Goal: Task Accomplishment & Management: Complete application form

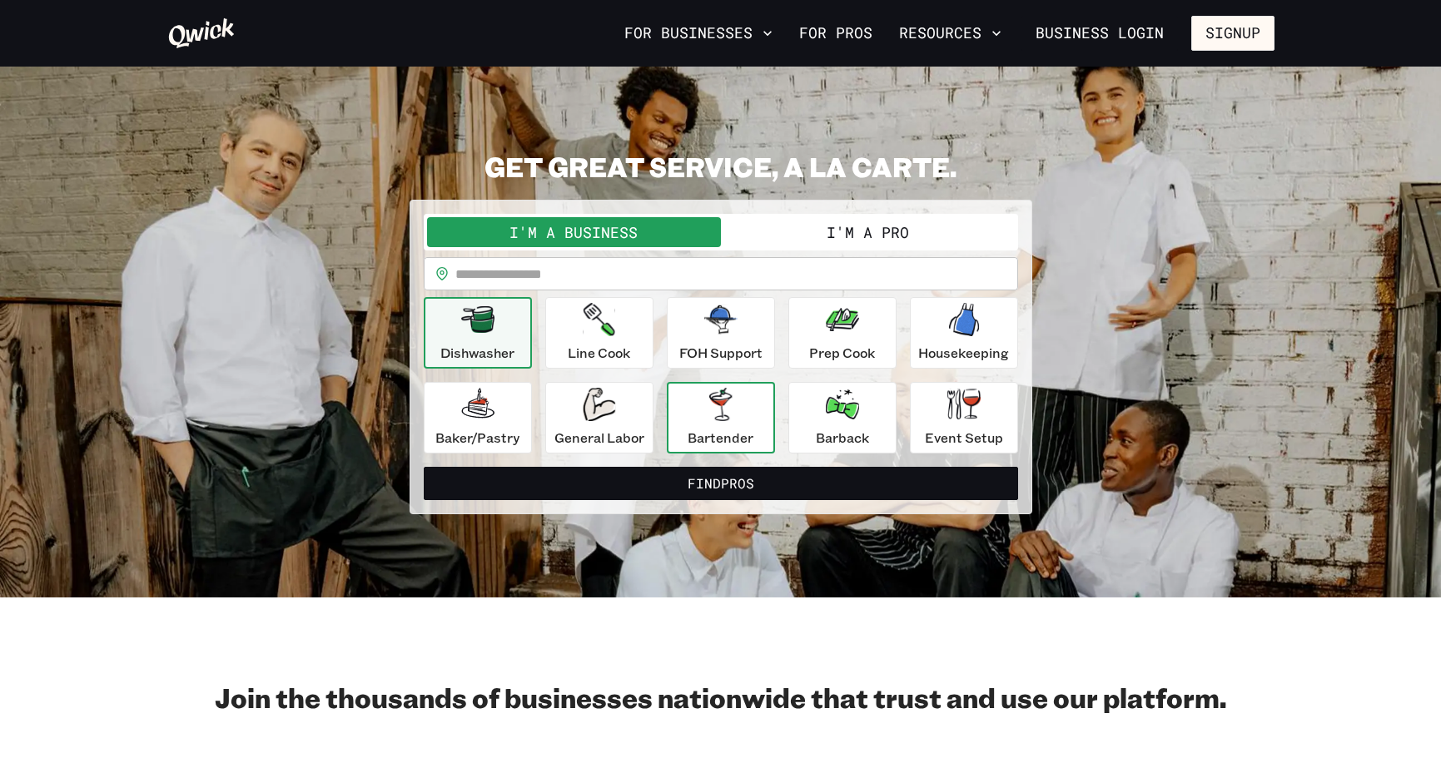
click at [750, 405] on div "Bartender" at bounding box center [721, 418] width 66 height 60
click at [835, 236] on button "I'm a Pro" at bounding box center [868, 232] width 294 height 30
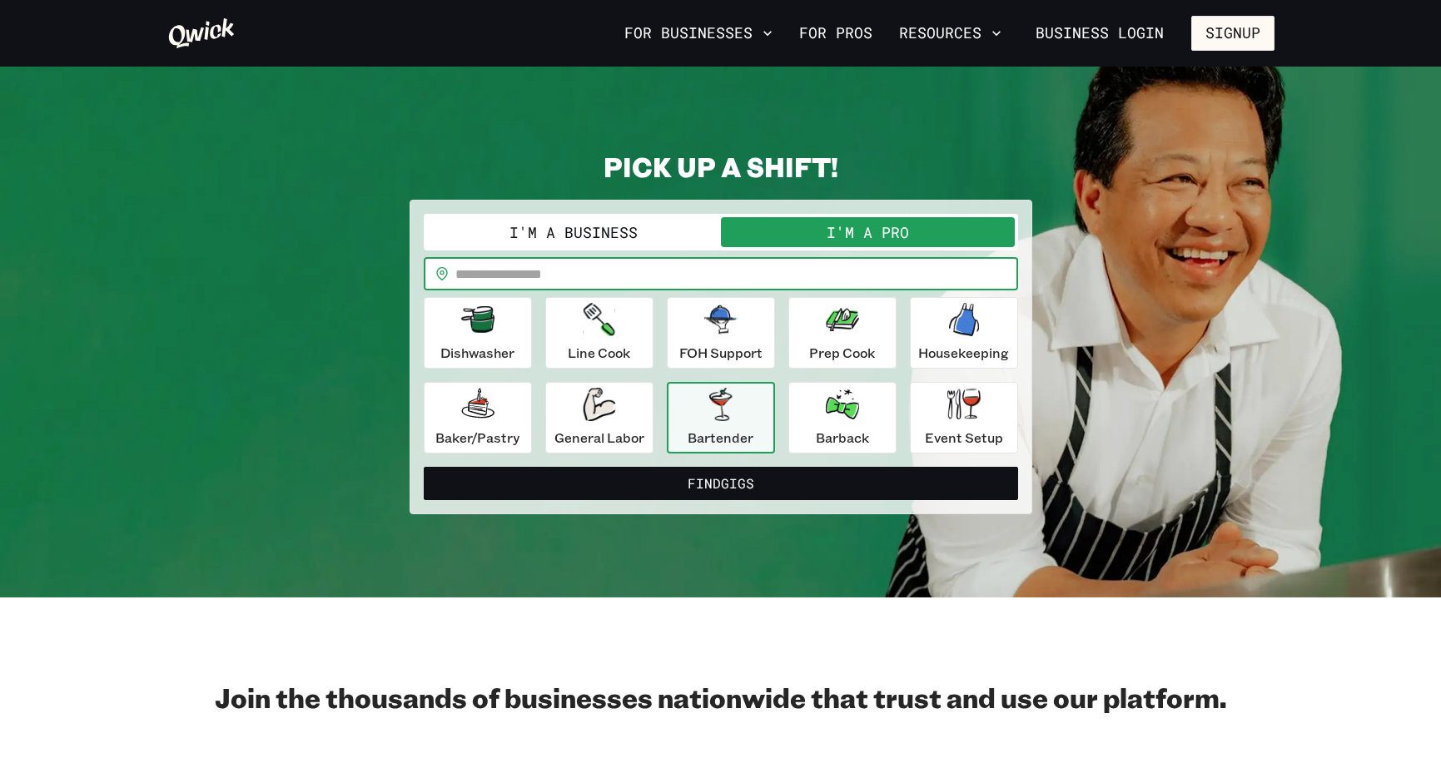
click at [712, 284] on input "text" at bounding box center [736, 273] width 563 height 33
type input "*****"
click at [424, 467] on button "Find Gigs" at bounding box center [721, 483] width 594 height 33
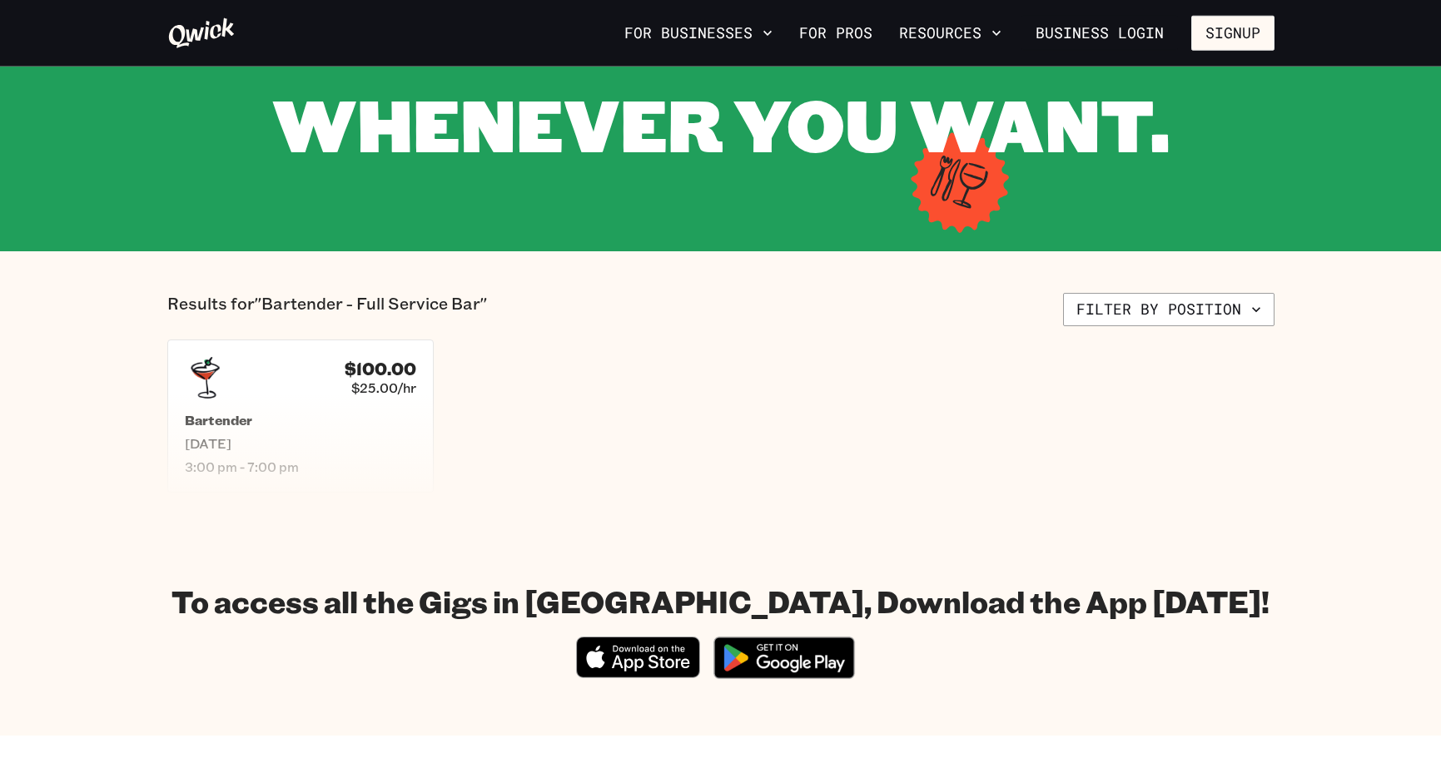
scroll to position [220, 0]
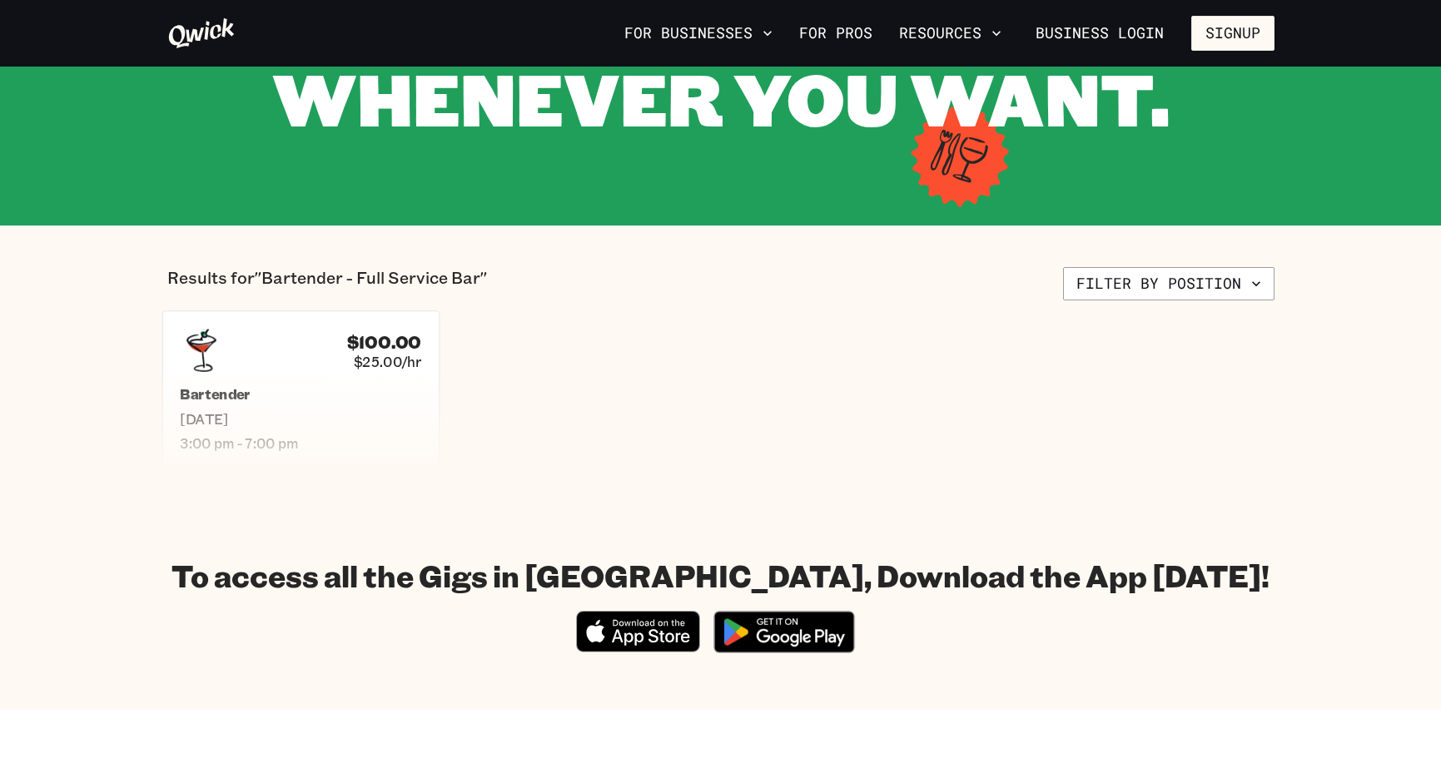
click at [330, 398] on h5 "Bartender" at bounding box center [300, 394] width 241 height 17
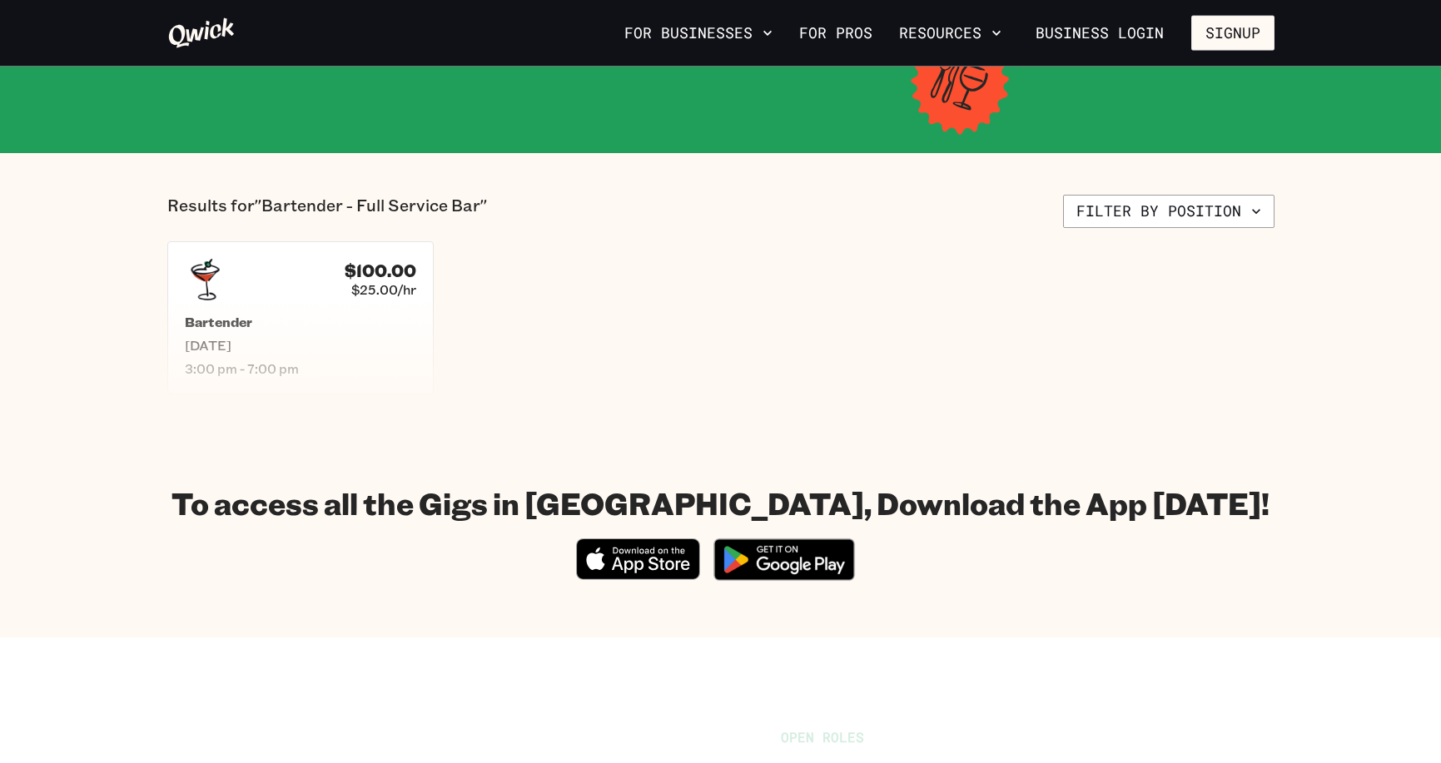
scroll to position [220, 0]
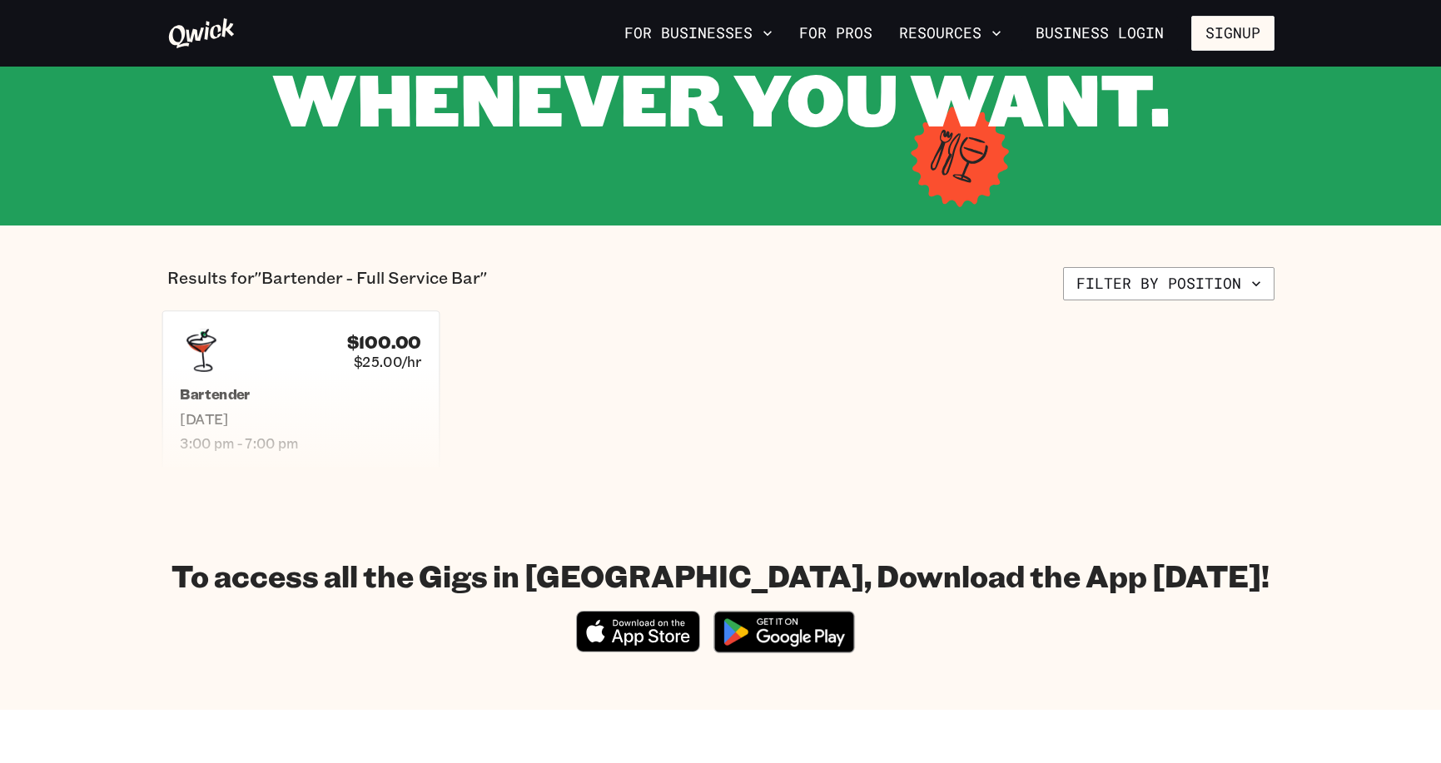
click at [333, 379] on div "$100.00 $25.00/hr Bartender Tue, Sep 23 3:00 pm - 7:00 pm" at bounding box center [300, 390] width 277 height 159
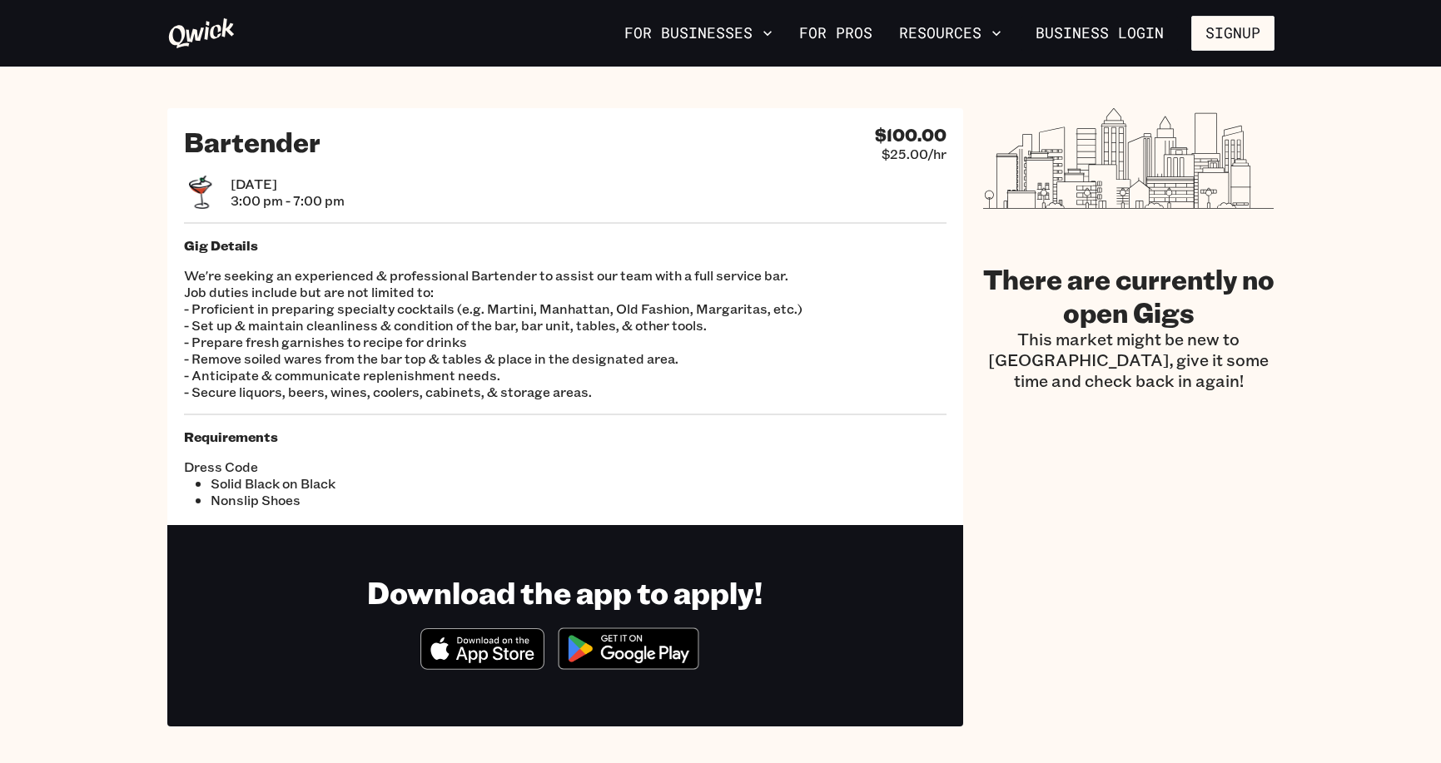
click at [301, 138] on h2 "Bartender" at bounding box center [252, 141] width 137 height 33
click at [354, 304] on p "We're seeking an experienced & professional Bartender to assist our team with a…" at bounding box center [565, 333] width 763 height 133
click at [342, 380] on p "We're seeking an experienced & professional Bartender to assist our team with a…" at bounding box center [565, 333] width 763 height 133
click at [1214, 33] on button "Signup" at bounding box center [1232, 33] width 83 height 35
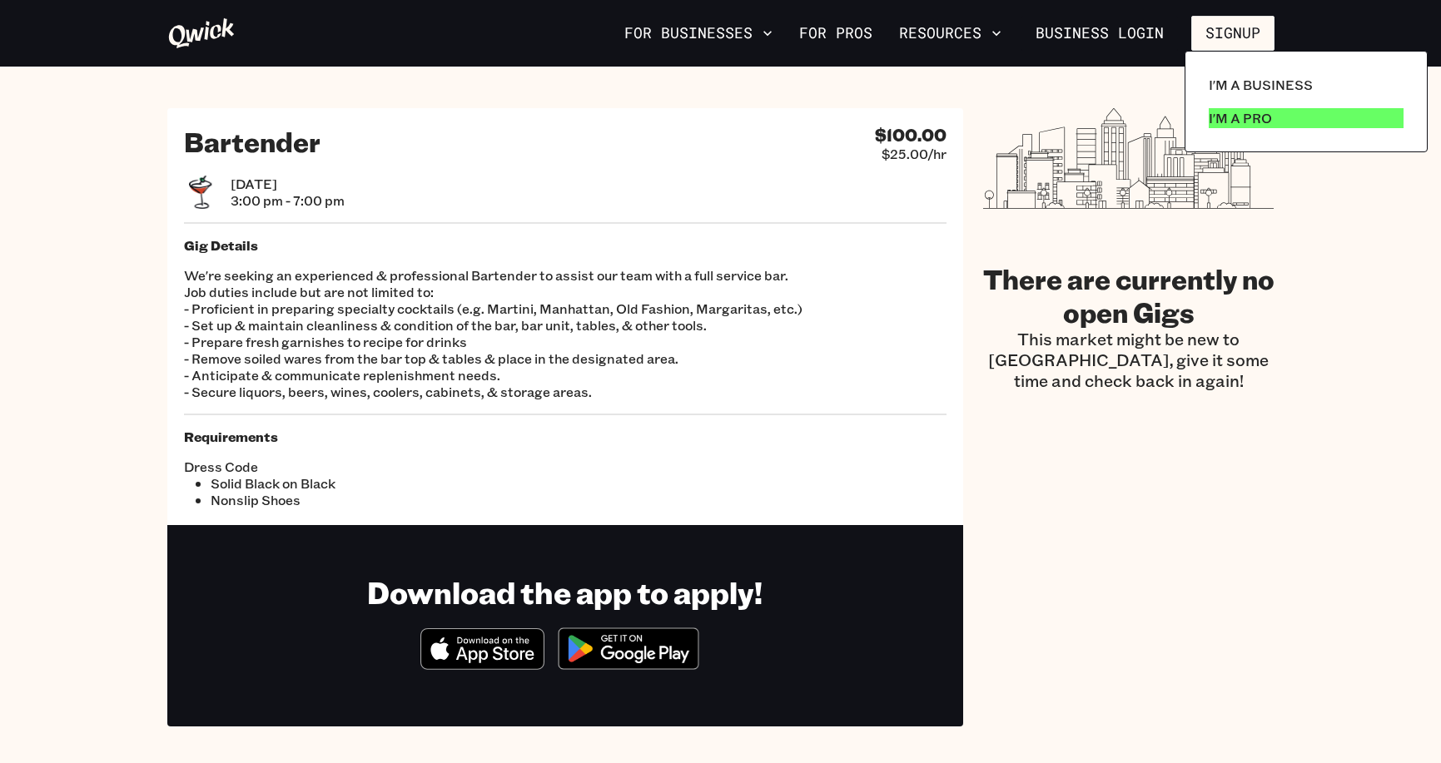
click at [1232, 120] on p "I'm a Pro" at bounding box center [1240, 118] width 63 height 20
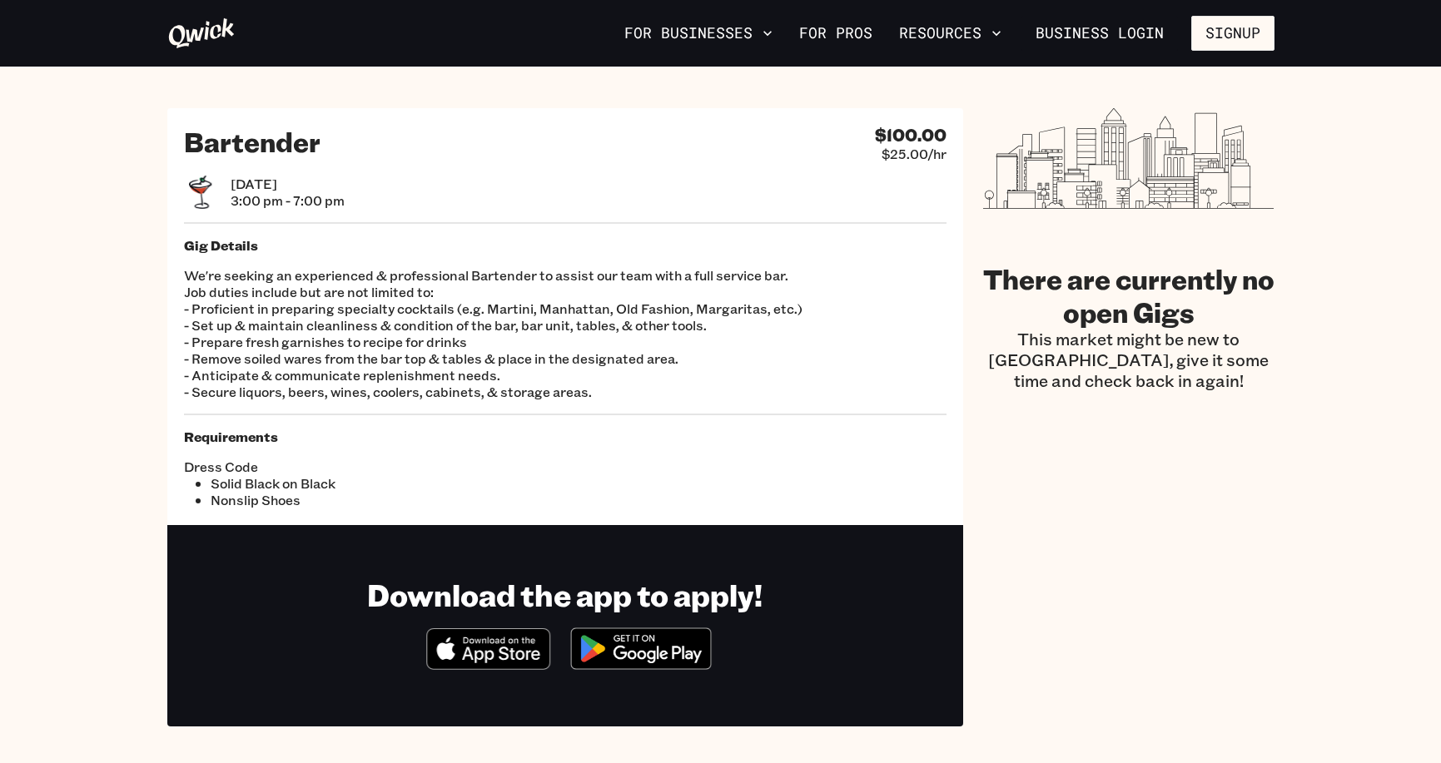
scroll to position [220, 0]
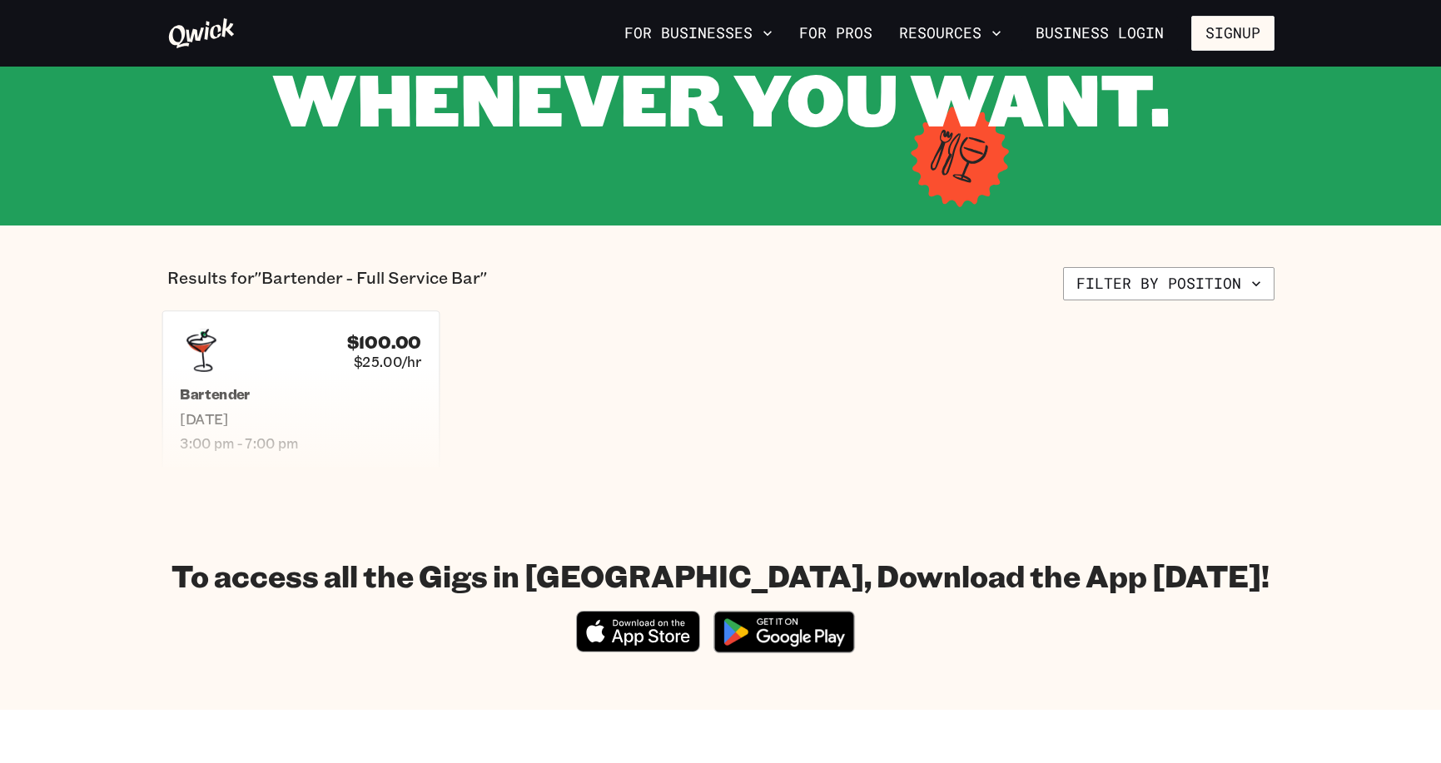
click at [347, 385] on div "$100.00 $25.00/hr Bartender [DATE] 3:00 pm - 7:00 pm" at bounding box center [300, 390] width 277 height 159
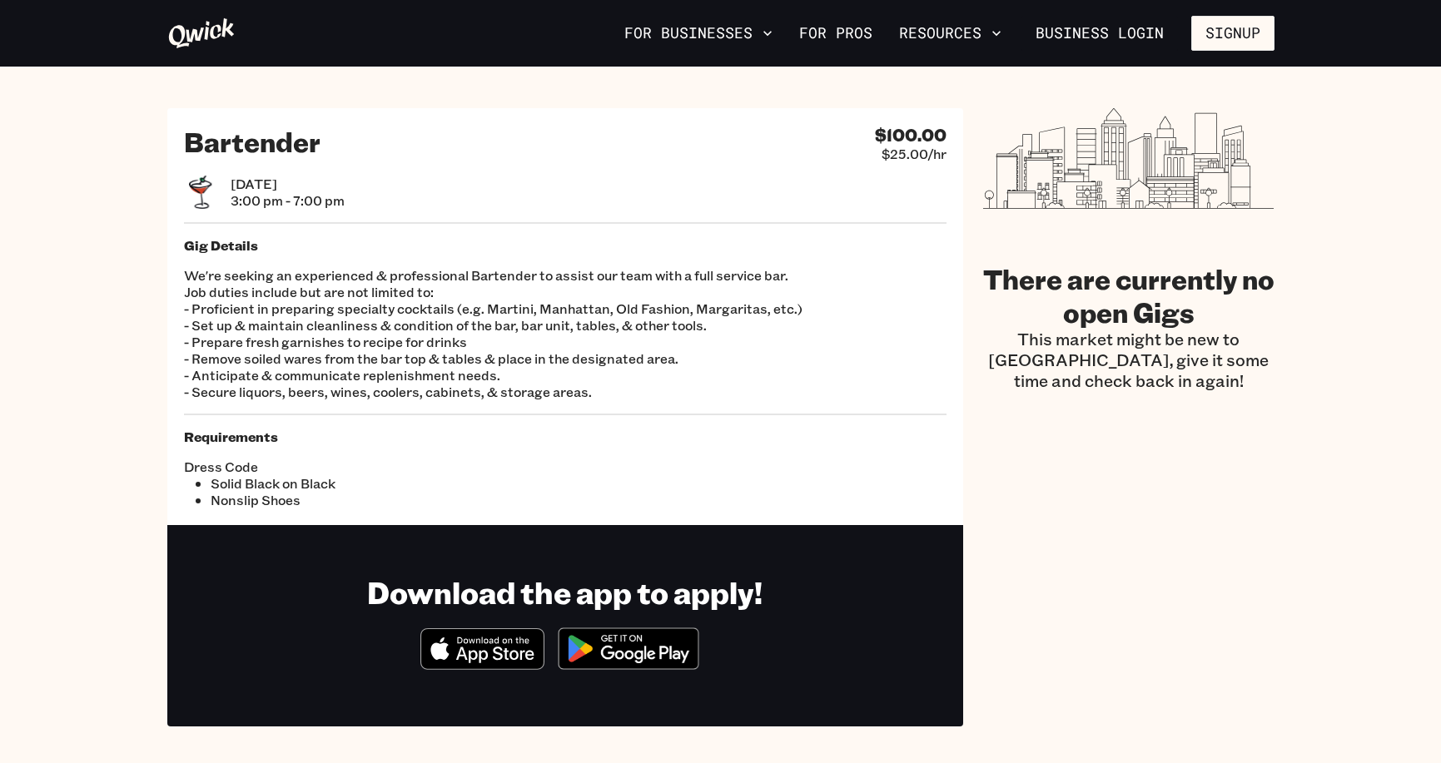
click at [97, 395] on section "Bartender $100.00 $25.00/hr [DATE] 3:00 pm - 7:00 pm Gig Details We're seeking …" at bounding box center [720, 418] width 1441 height 702
